Goal: Contribute content: Contribute content

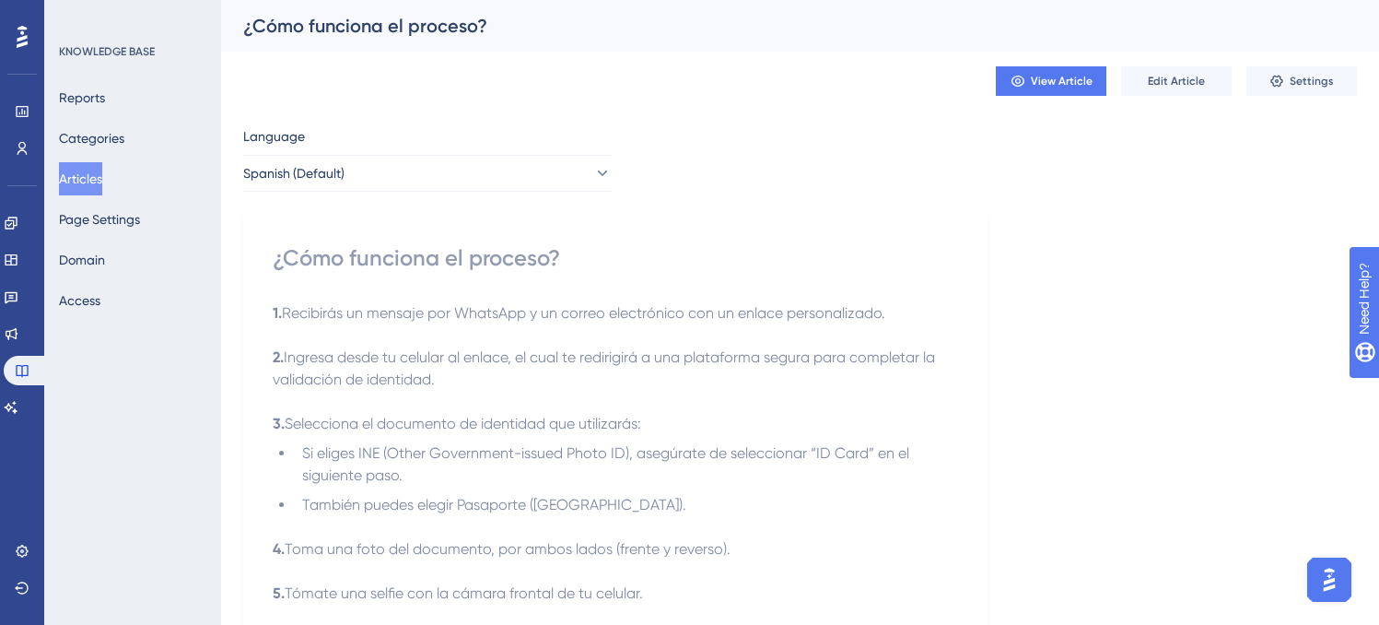
click at [99, 172] on button "Articles" at bounding box center [80, 178] width 43 height 33
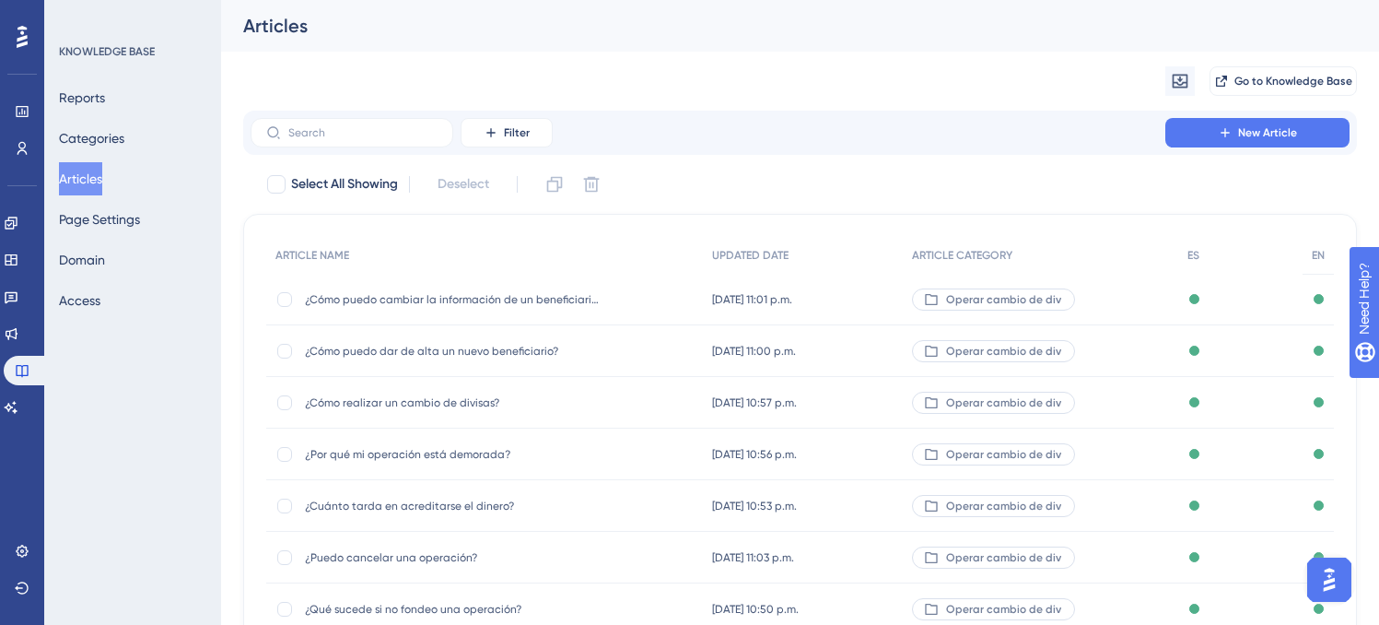
click at [1262, 147] on div "Filter New Article" at bounding box center [800, 133] width 1114 height 44
click at [1262, 137] on span "New Article" at bounding box center [1267, 132] width 59 height 15
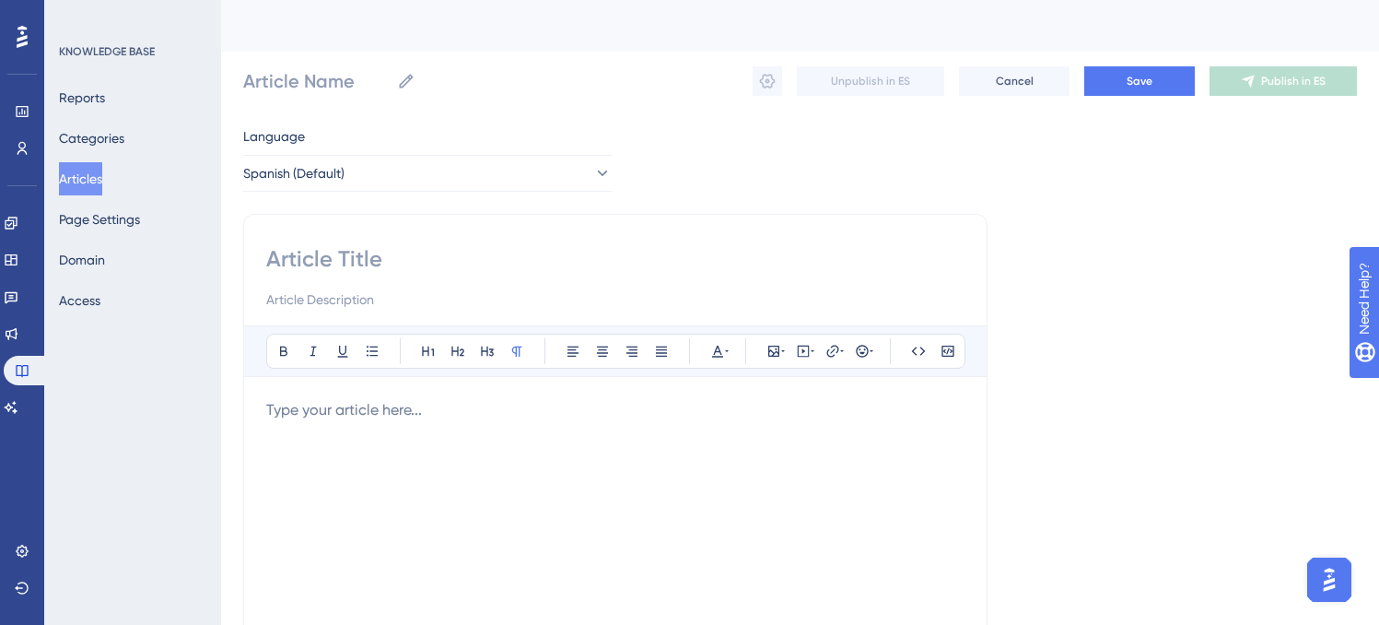
drag, startPoint x: 543, startPoint y: 269, endPoint x: 600, endPoint y: 196, distance: 92.5
click at [543, 269] on input at bounding box center [615, 258] width 698 height 29
paste input "¿Cómo solicitar una nueva relación comercial?"
type input "¿Cómo solicitar una nueva relación comercial?"
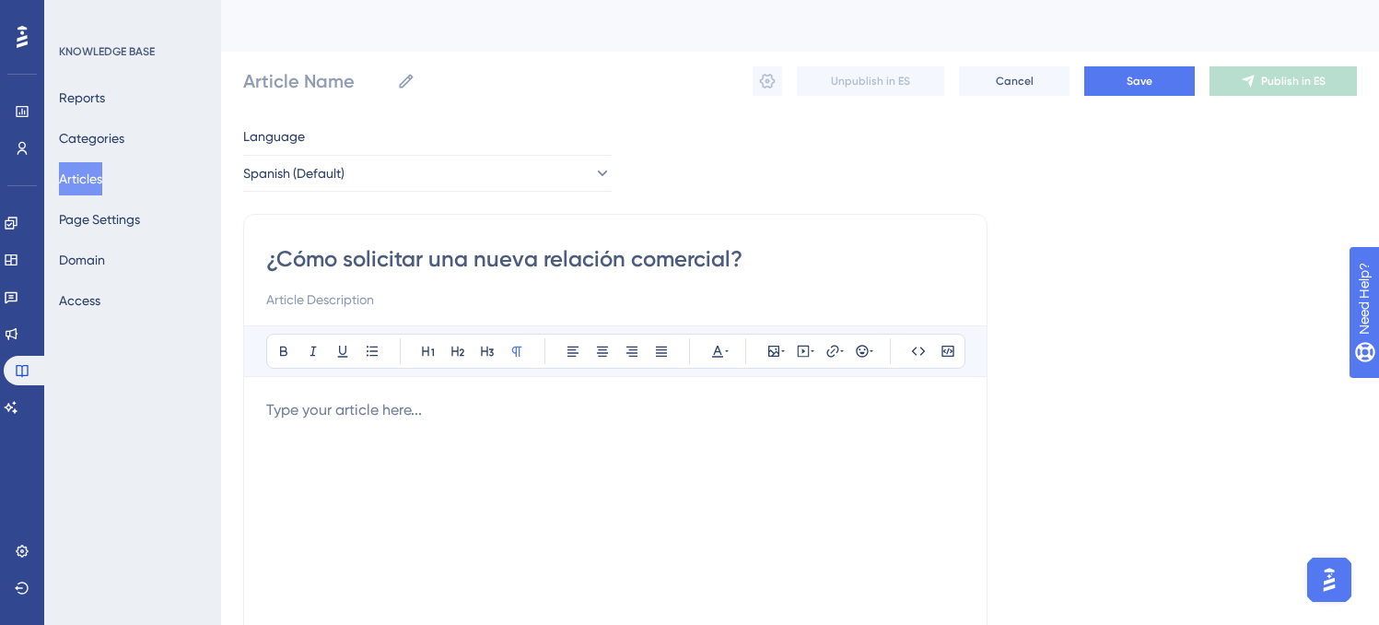
type input "¿Cómo solicitar una nueva relación comercial?"
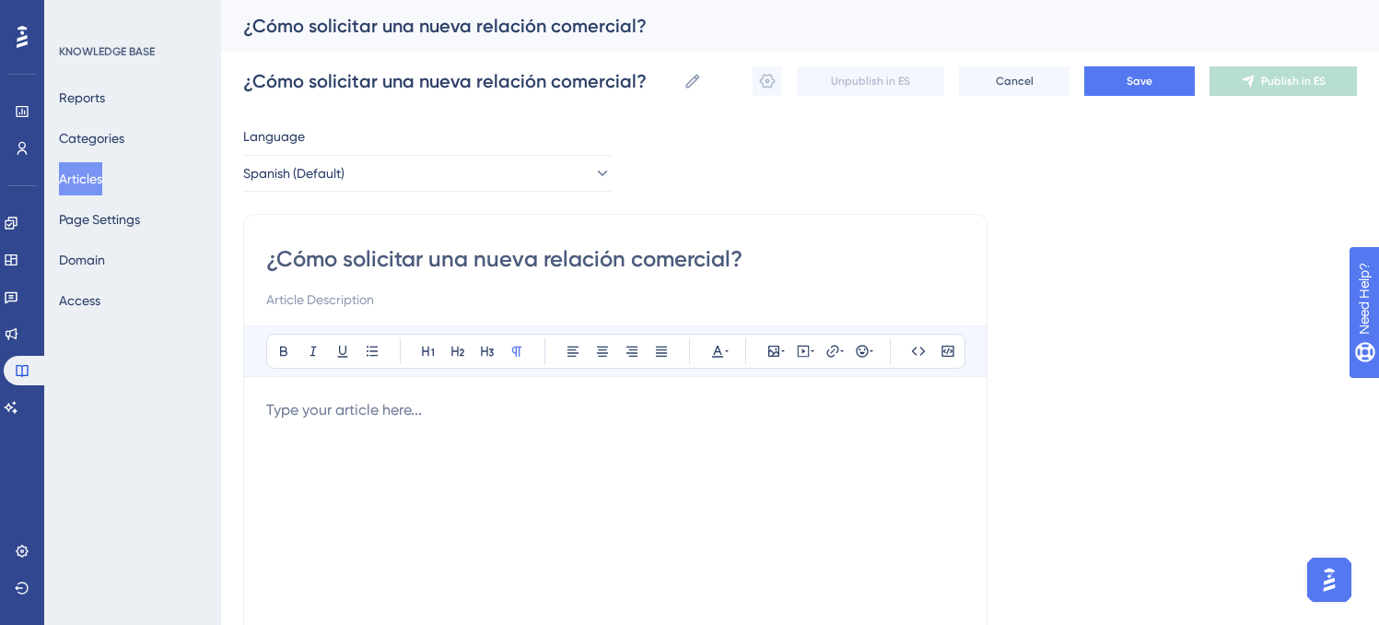
type input "¿Cómo solicitar una nueva relación comercial?"
click at [360, 440] on div at bounding box center [615, 601] width 698 height 405
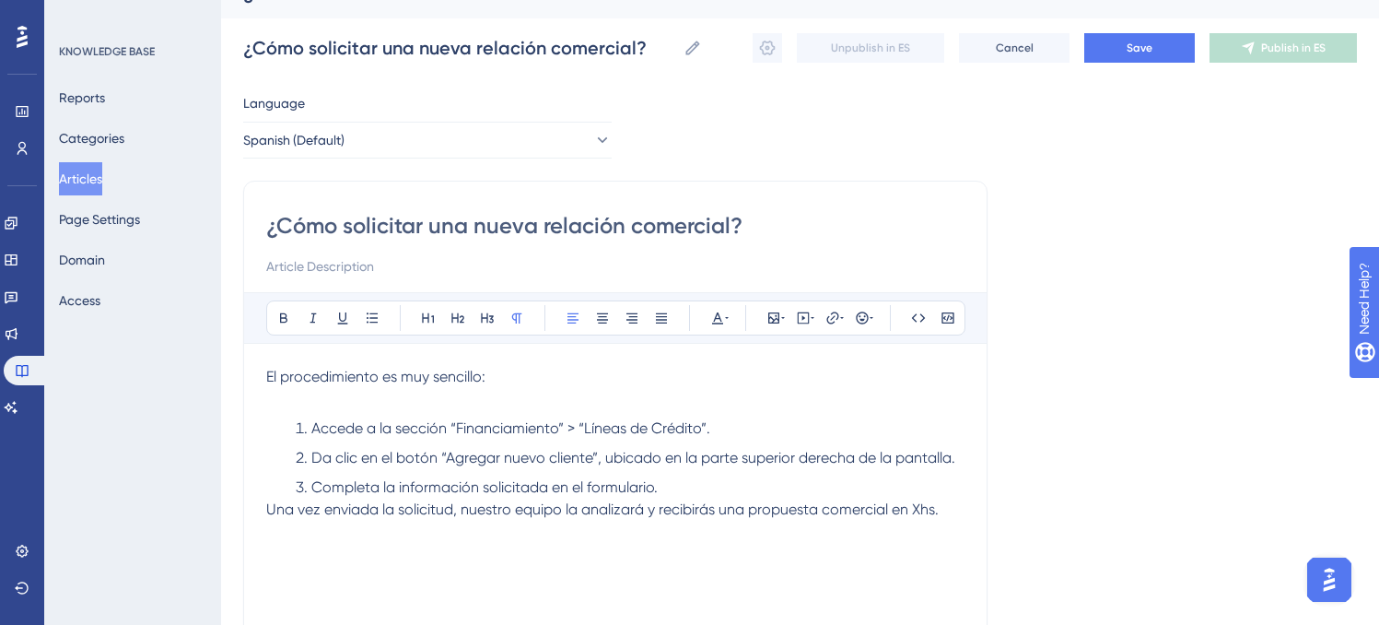
scroll to position [36, 0]
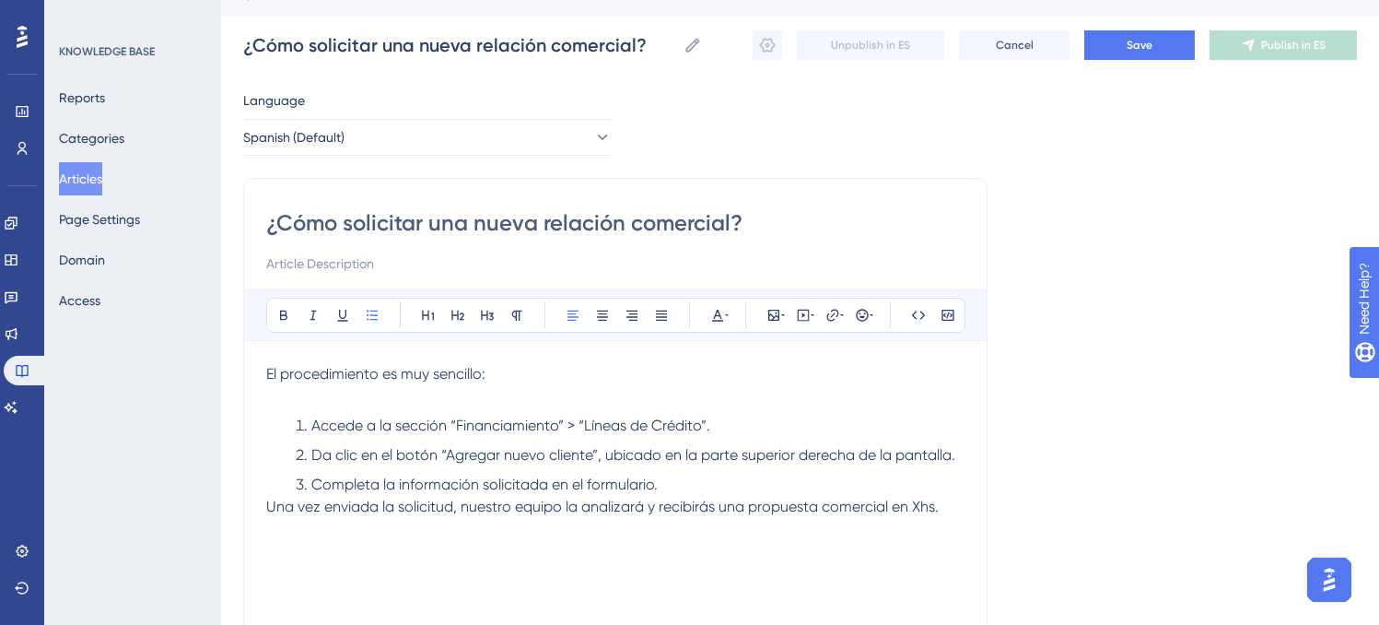
drag, startPoint x: 486, startPoint y: 410, endPoint x: 495, endPoint y: 404, distance: 10.0
click at [488, 409] on div "El procedimiento es muy sencillo: Accede a la sección “Financiamiento” > “Línea…" at bounding box center [615, 565] width 698 height 405
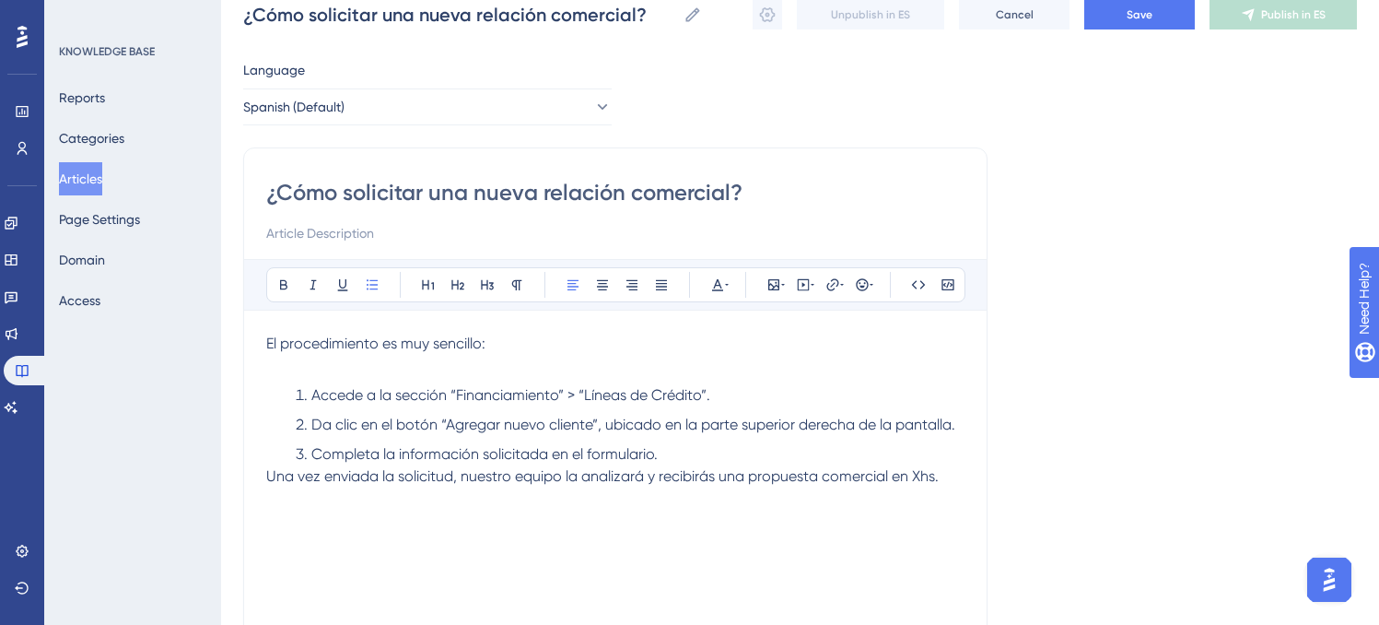
scroll to position [87, 0]
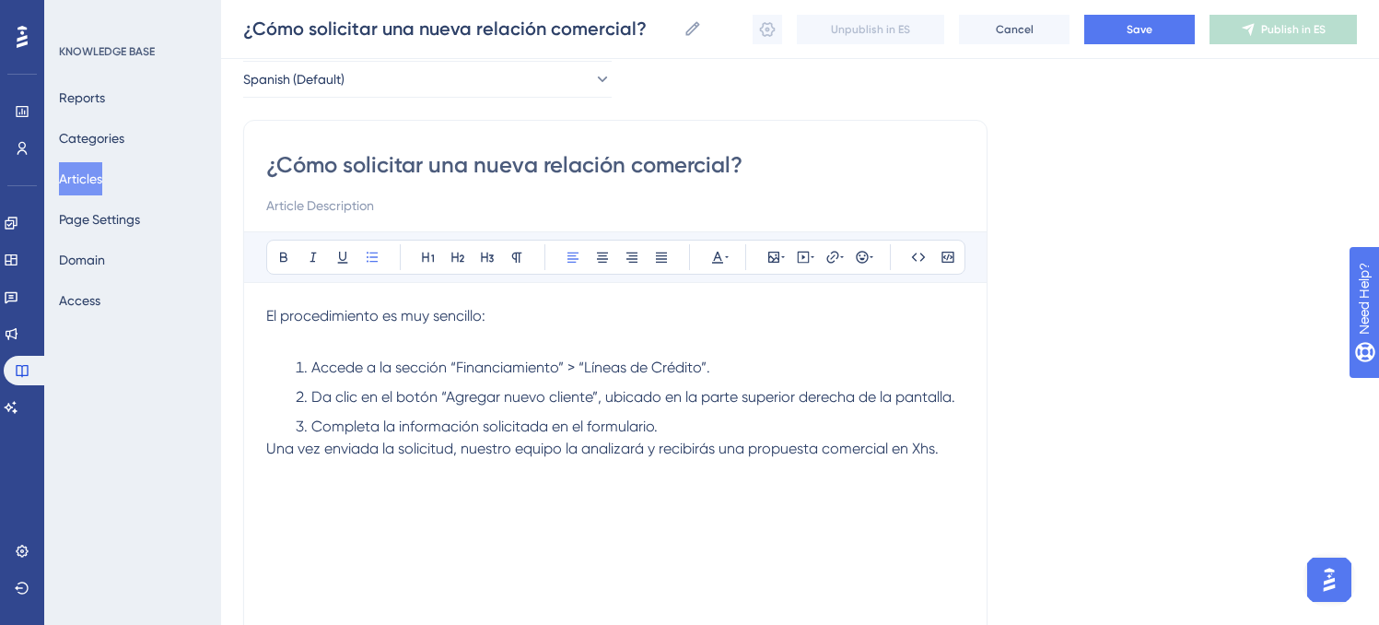
click at [795, 423] on li "Completa la información solicitada en el formulario." at bounding box center [626, 426] width 676 height 22
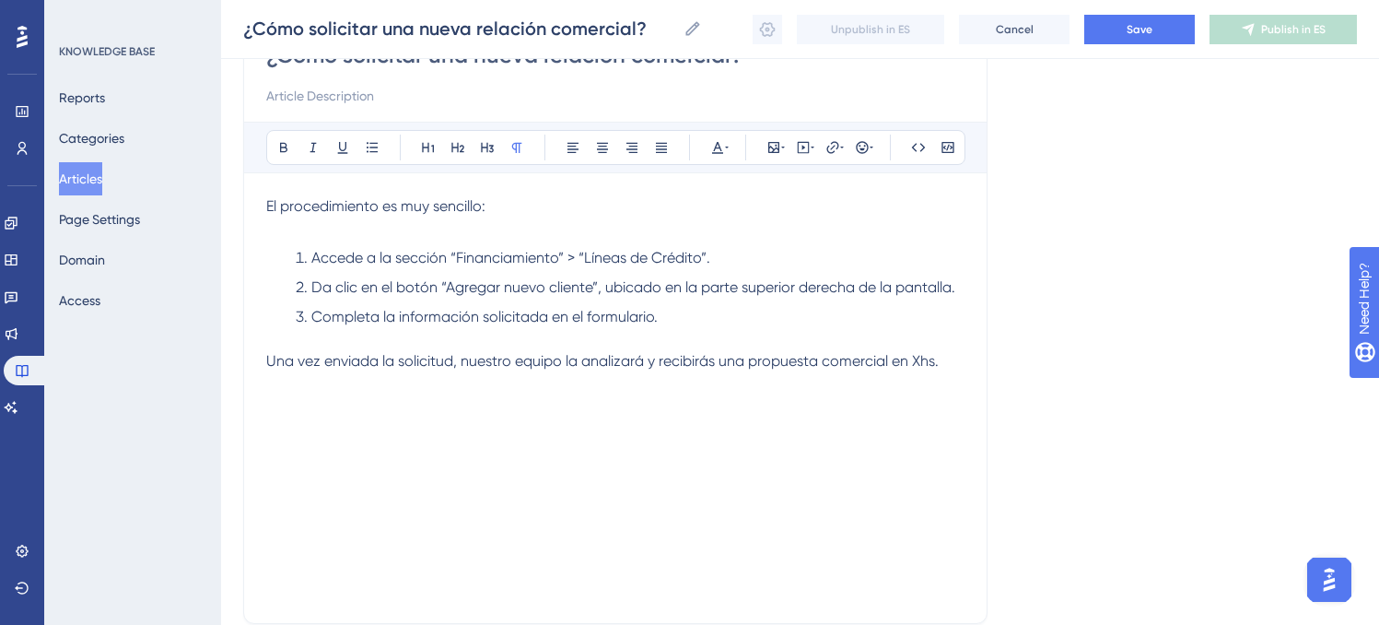
scroll to position [0, 0]
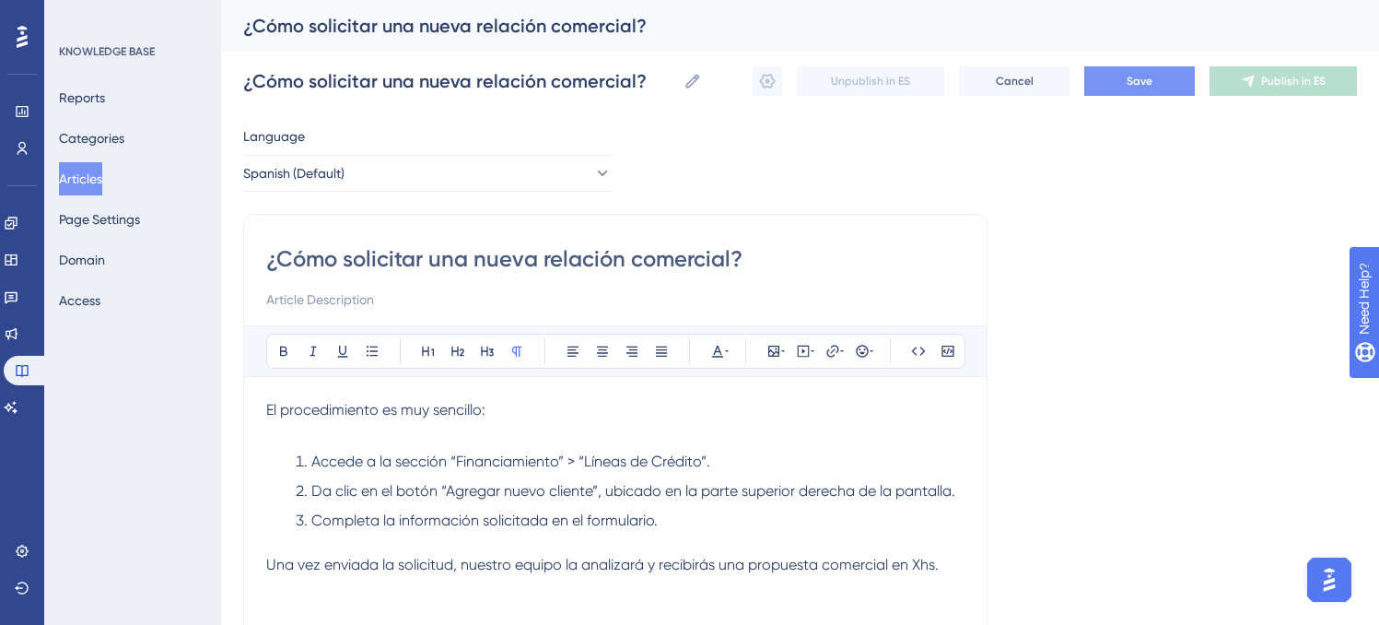
click at [1119, 91] on button "Save" at bounding box center [1139, 80] width 111 height 29
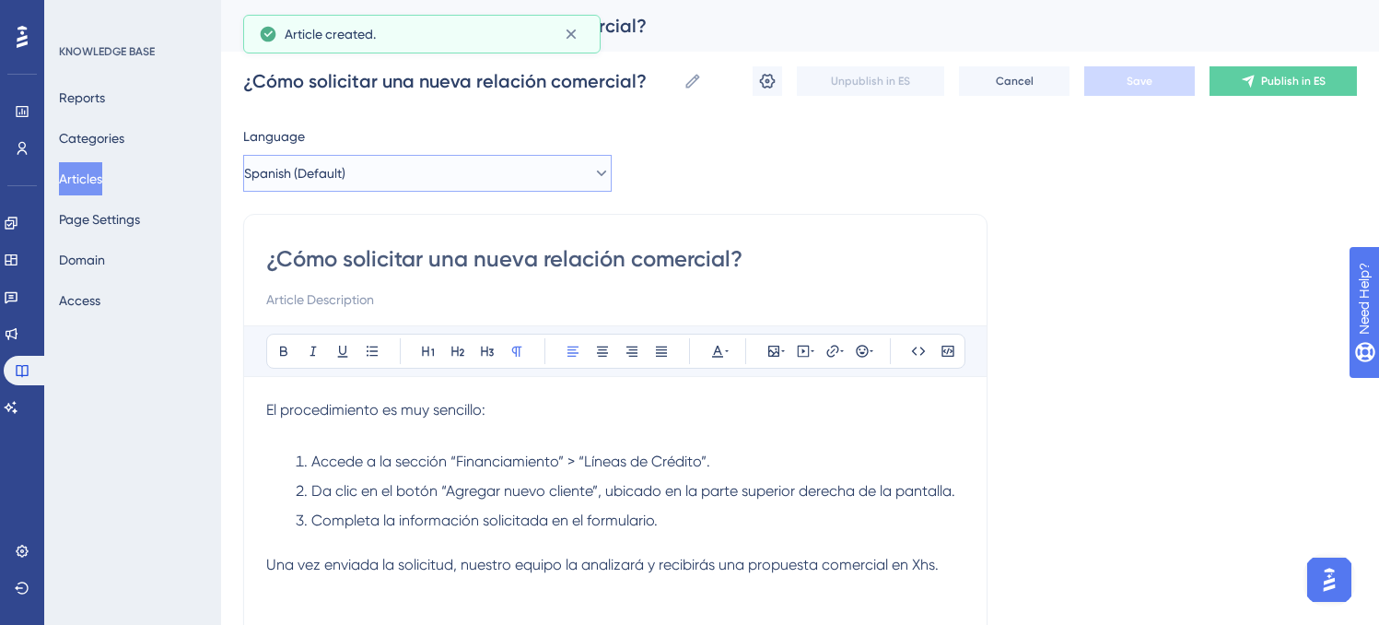
click at [331, 183] on span "Spanish (Default)" at bounding box center [294, 173] width 101 height 22
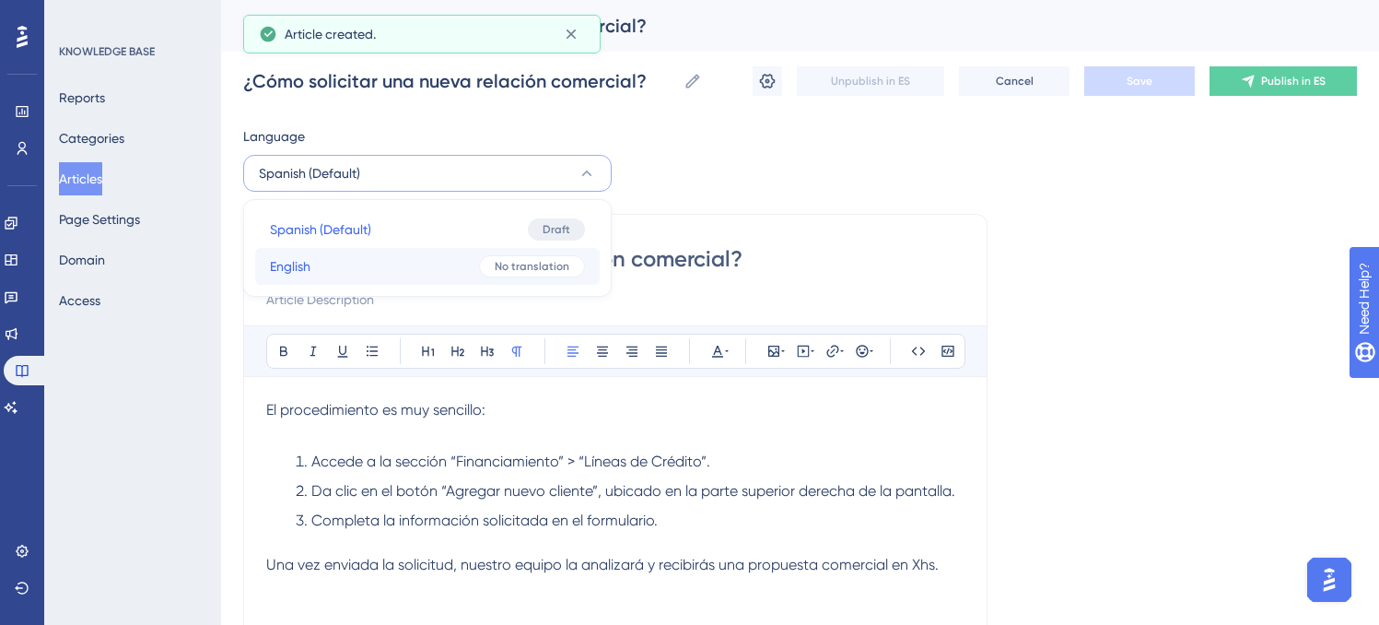
click at [332, 269] on button "English English No translation" at bounding box center [427, 266] width 345 height 37
checkbox input "false"
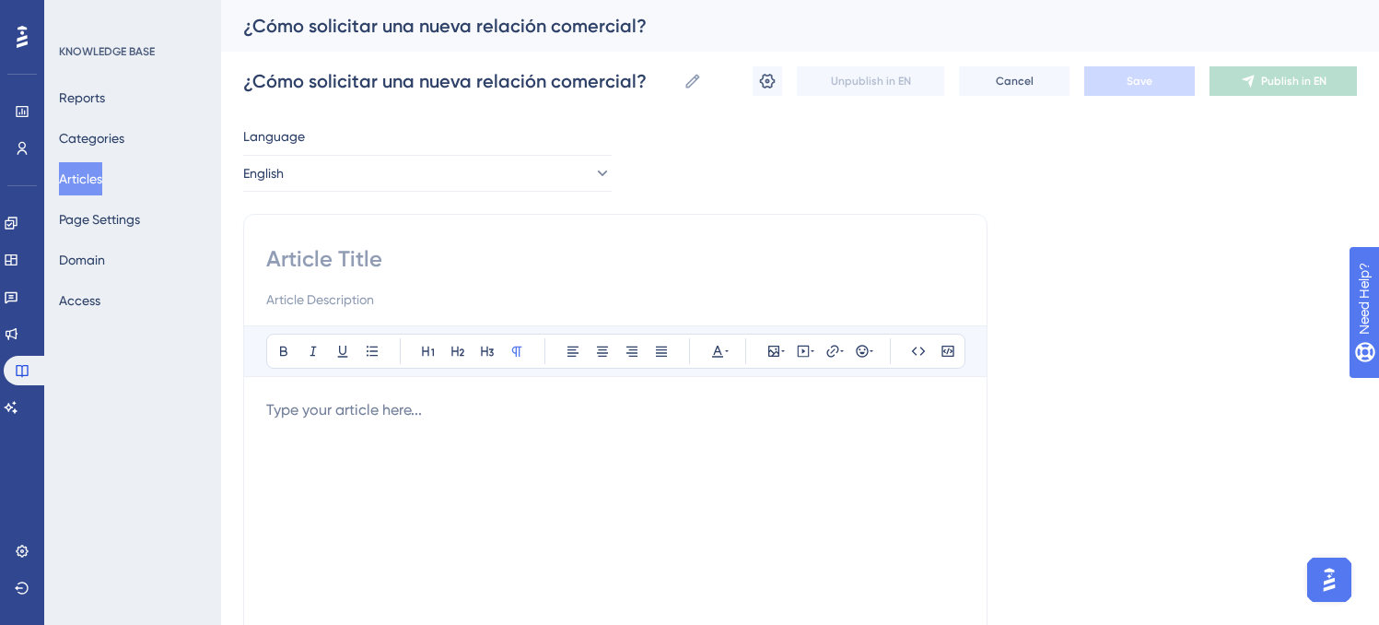
click at [560, 437] on div at bounding box center [615, 601] width 698 height 405
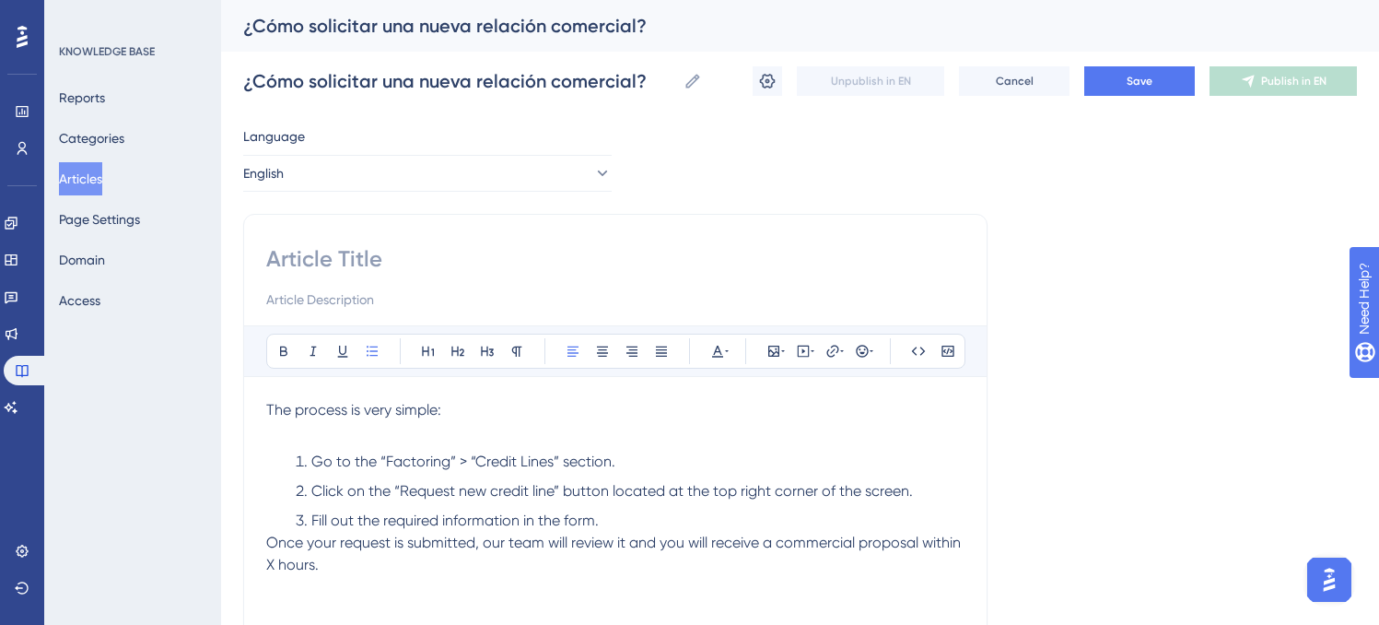
click at [715, 521] on li "Fill out the required information in the form." at bounding box center [626, 520] width 676 height 22
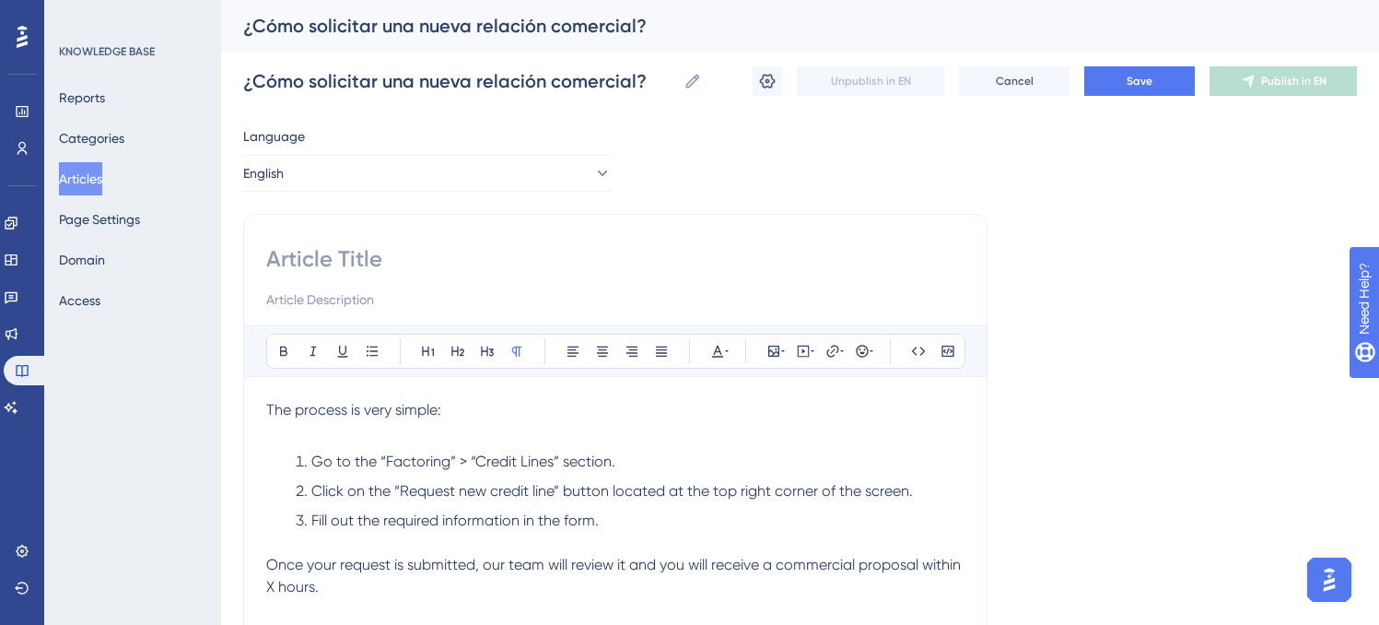
click at [359, 259] on input at bounding box center [615, 258] width 698 height 29
paste input "How to request a new business relationship?"
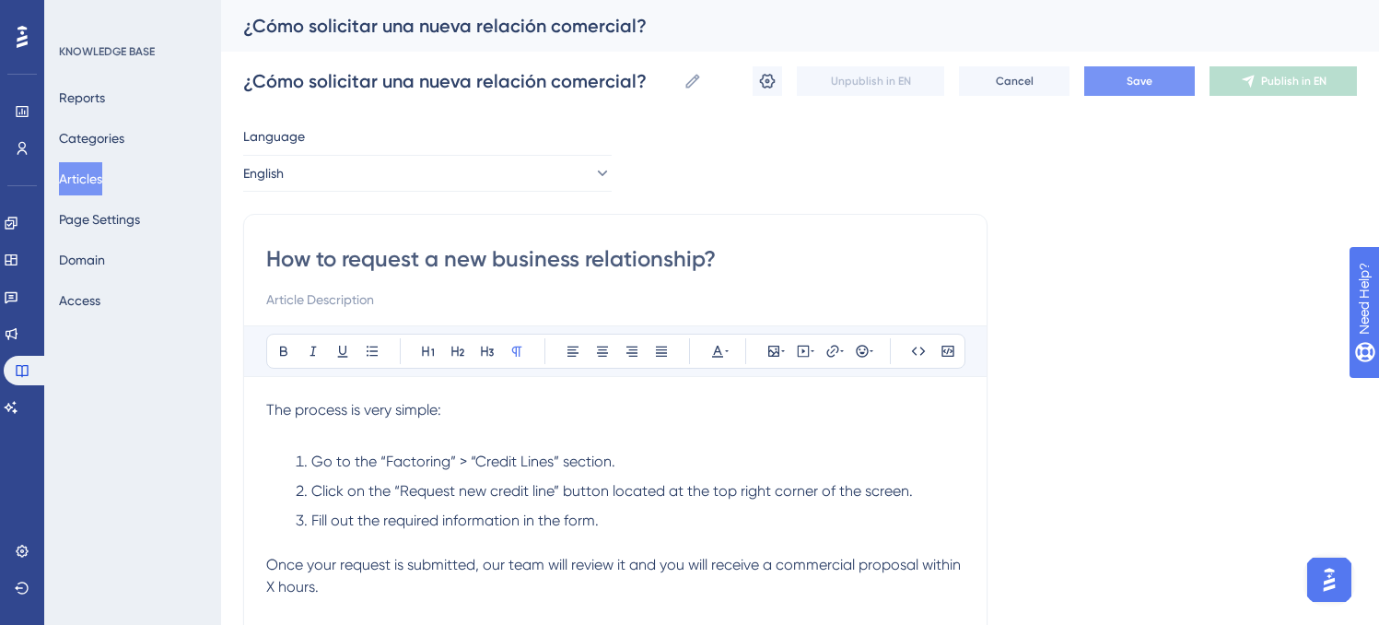
type input "How to request a new business relationship?"
click at [1131, 77] on span "Save" at bounding box center [1140, 81] width 26 height 15
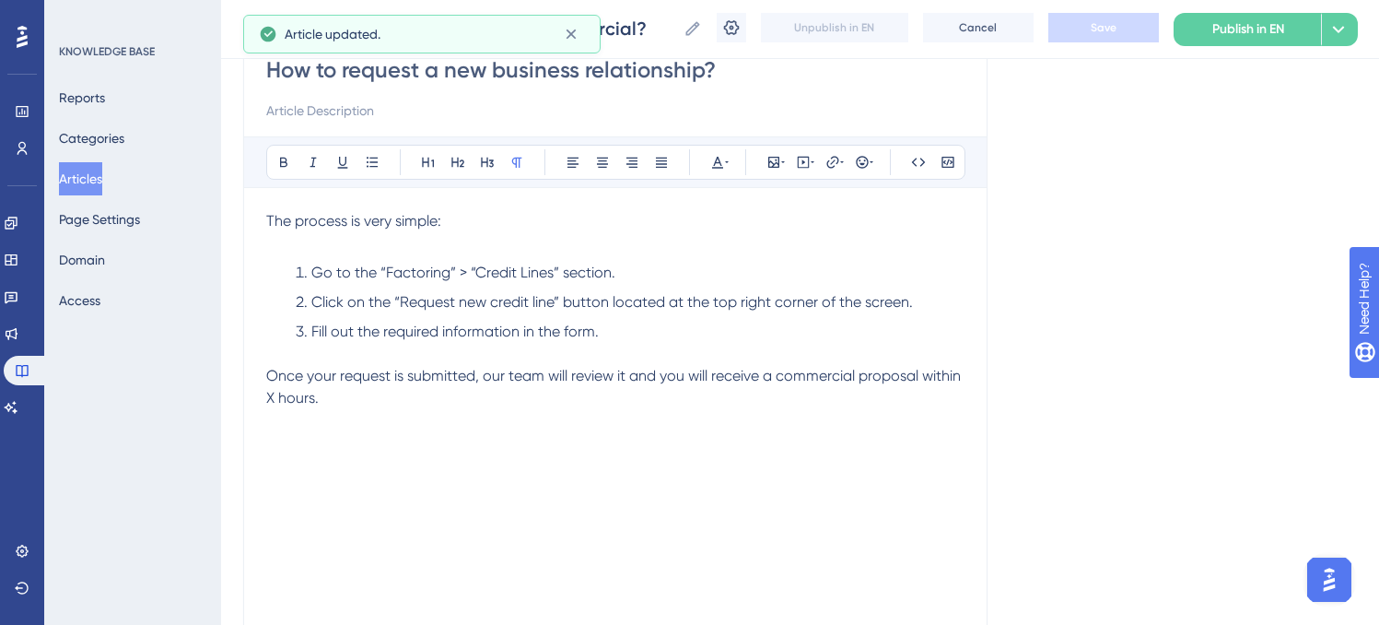
scroll to position [183, 0]
